Goal: Transaction & Acquisition: Download file/media

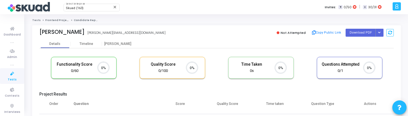
scroll to position [12, 15]
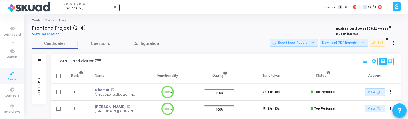
click at [84, 6] on div "Skuad (163) Select Enterprise" at bounding box center [91, 7] width 51 height 9
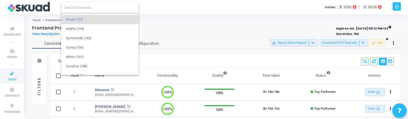
click at [90, 6] on input at bounding box center [100, 7] width 72 height 5
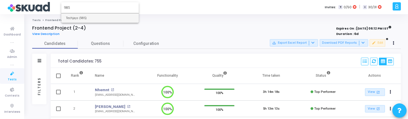
type input "985"
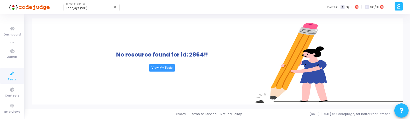
click at [15, 76] on icon at bounding box center [12, 73] width 12 height 7
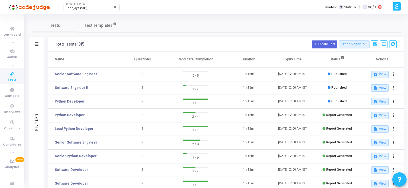
click at [26, 93] on div "Tests Test Templates Filters Filters Test Name: search Status Draft Published E…" at bounding box center [216, 154] width 383 height 270
click at [36, 89] on div "Filters" at bounding box center [36, 122] width 14 height 140
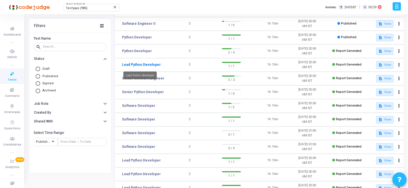
click at [154, 64] on link "Lead Python Developer" at bounding box center [141, 64] width 39 height 5
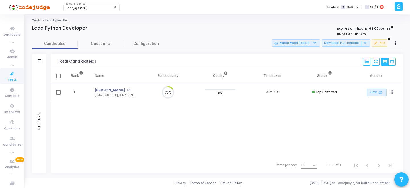
scroll to position [12, 15]
click at [330, 47] on div "save_alt Export Excel Report Download PDF Reports edit Edit" at bounding box center [336, 43] width 128 height 8
click at [330, 44] on button "Download PDF Reports" at bounding box center [346, 42] width 48 height 7
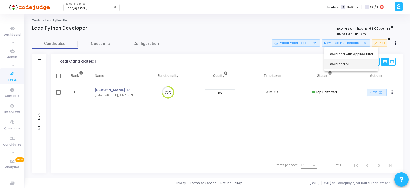
click at [337, 59] on button "Download All" at bounding box center [352, 64] width 54 height 10
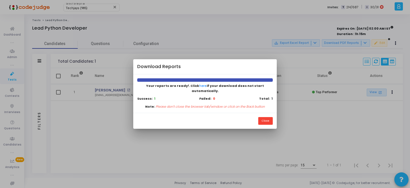
click at [273, 119] on div "Close" at bounding box center [205, 121] width 144 height 16
click at [270, 119] on button "Close" at bounding box center [266, 121] width 15 height 8
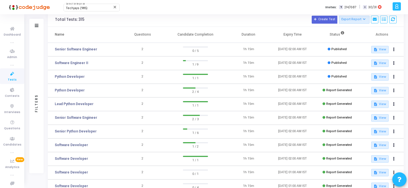
scroll to position [25, 0]
click at [70, 89] on link "Python Developer" at bounding box center [70, 89] width 30 height 5
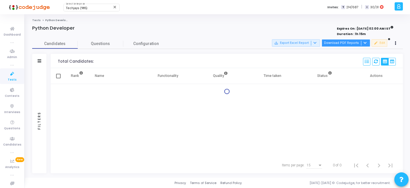
click at [346, 43] on button "Download PDF Reports" at bounding box center [346, 42] width 48 height 7
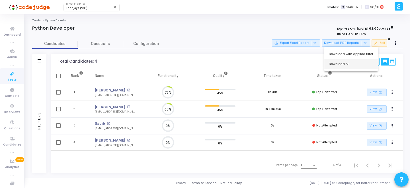
scroll to position [12, 15]
click at [346, 63] on button "Download All" at bounding box center [352, 64] width 54 height 10
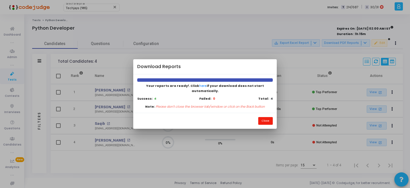
click at [266, 119] on button "Close" at bounding box center [266, 121] width 15 height 8
